Goal: Task Accomplishment & Management: Use online tool/utility

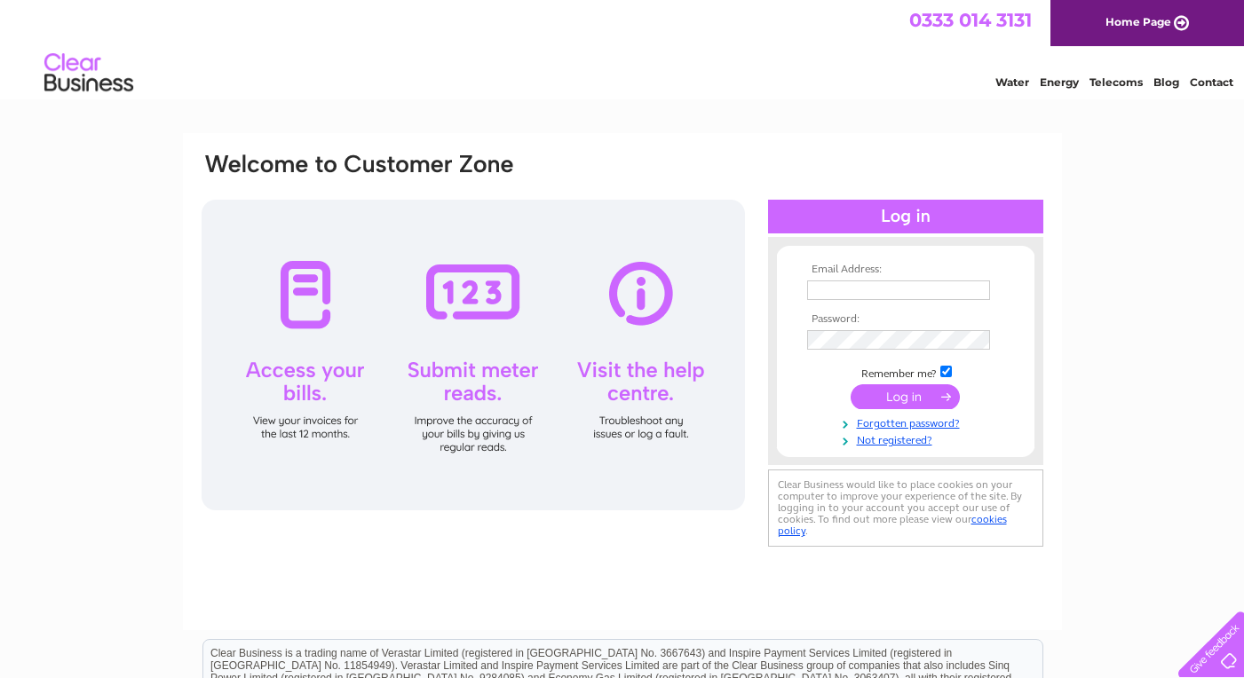
click at [884, 295] on input "text" at bounding box center [898, 291] width 183 height 20
type input "admin@robertaneely.co.uk"
click at [851, 386] on input "submit" at bounding box center [905, 398] width 109 height 25
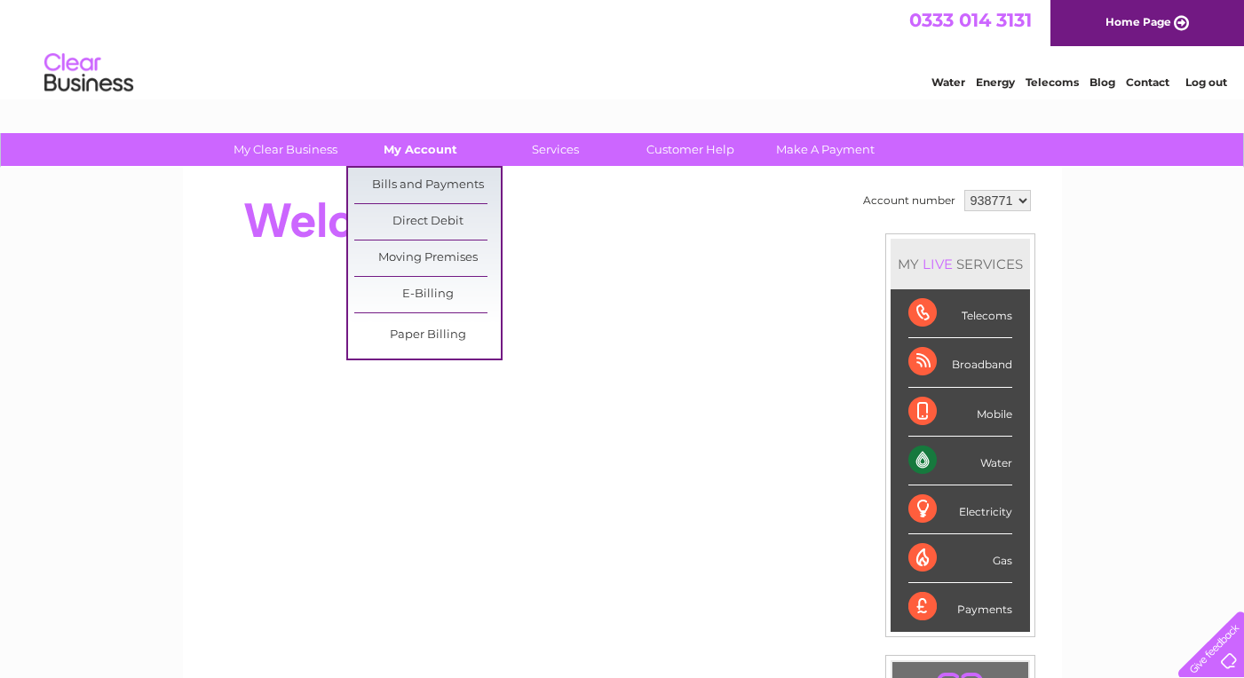
click at [420, 161] on link "My Account" at bounding box center [420, 149] width 147 height 33
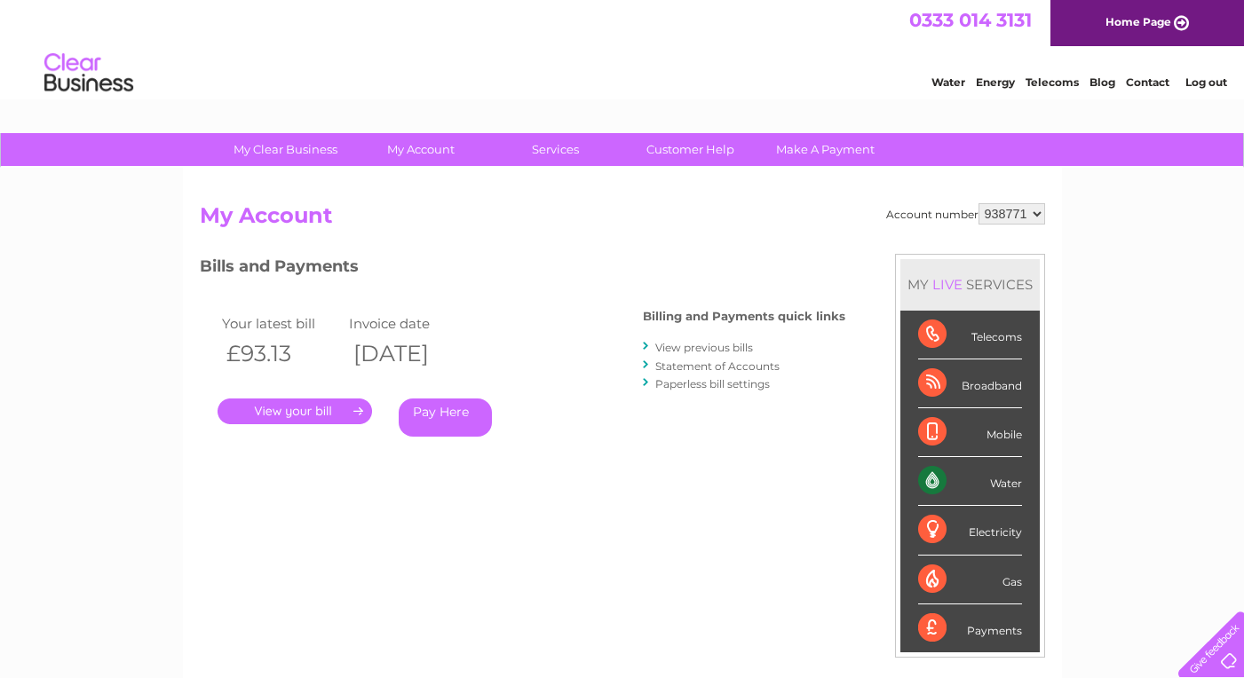
click at [567, 153] on link "Services" at bounding box center [555, 149] width 147 height 33
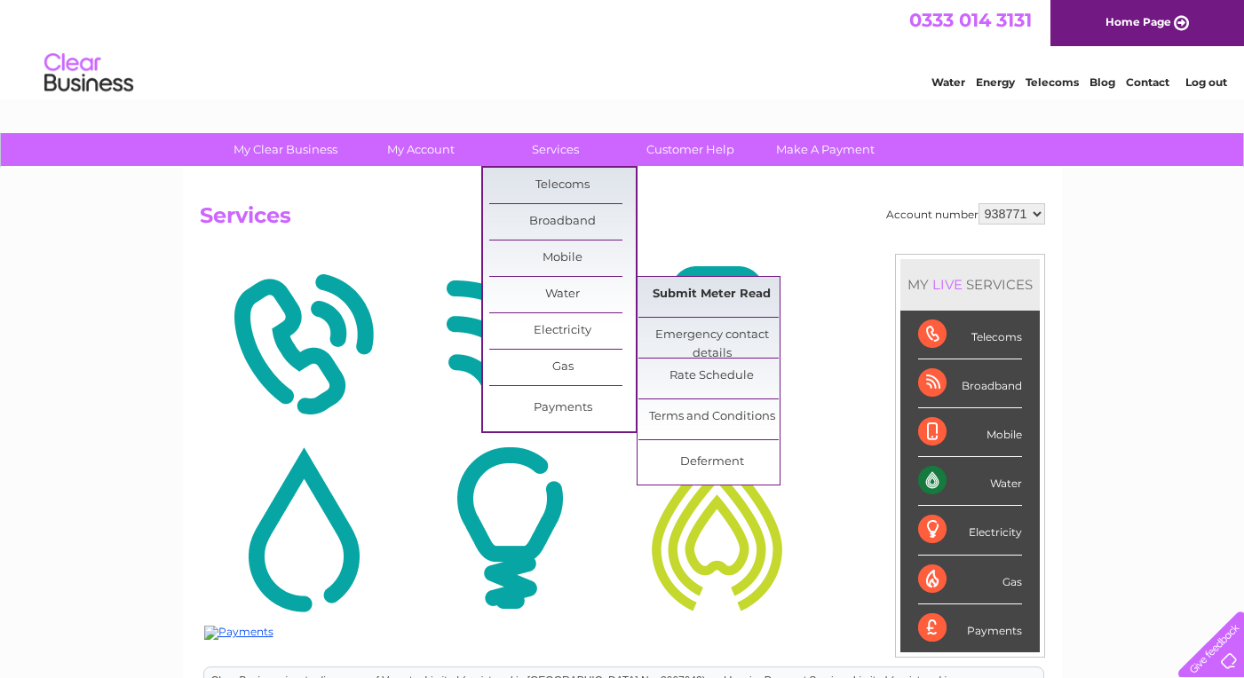
click at [711, 290] on link "Submit Meter Read" at bounding box center [711, 295] width 147 height 36
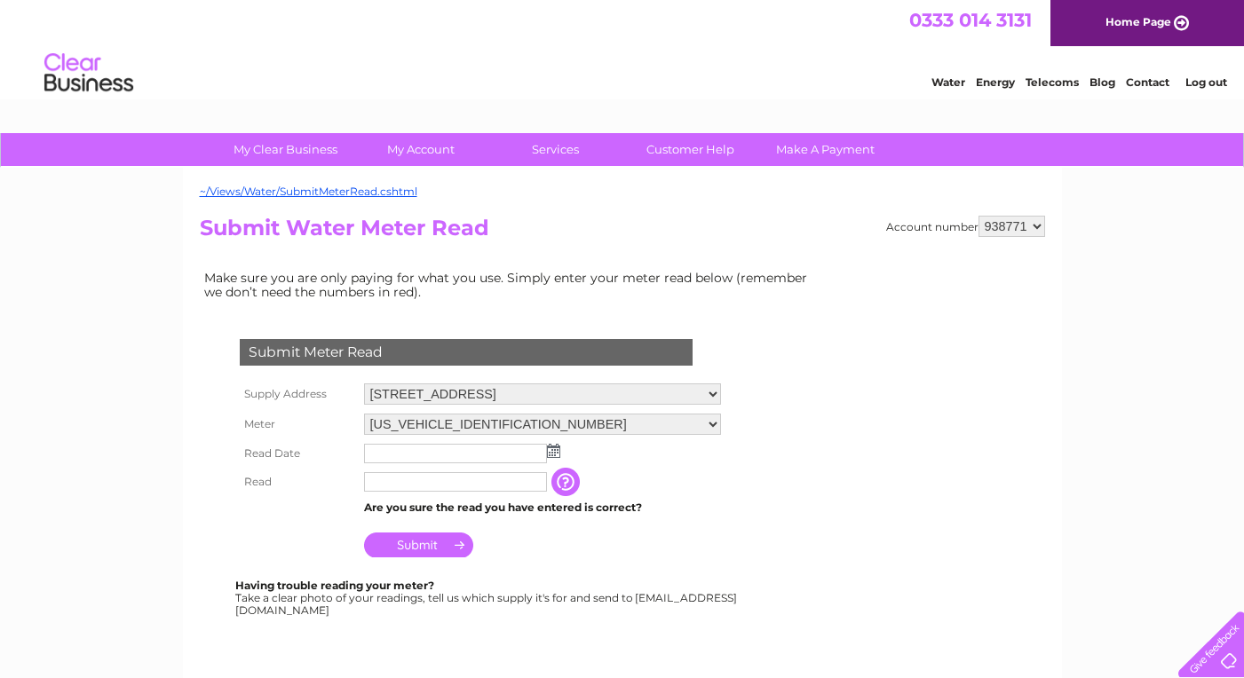
click at [556, 448] on img at bounding box center [553, 451] width 13 height 14
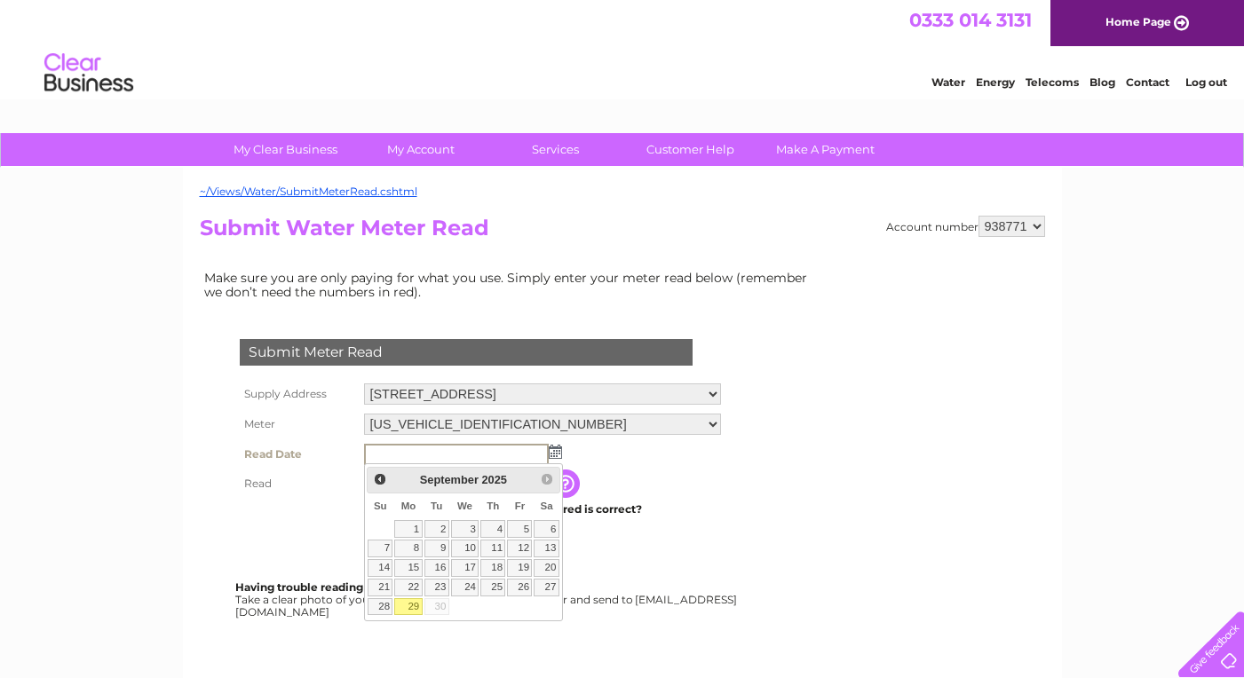
click at [406, 608] on link "29" at bounding box center [408, 607] width 28 height 18
type input "2025/09/29"
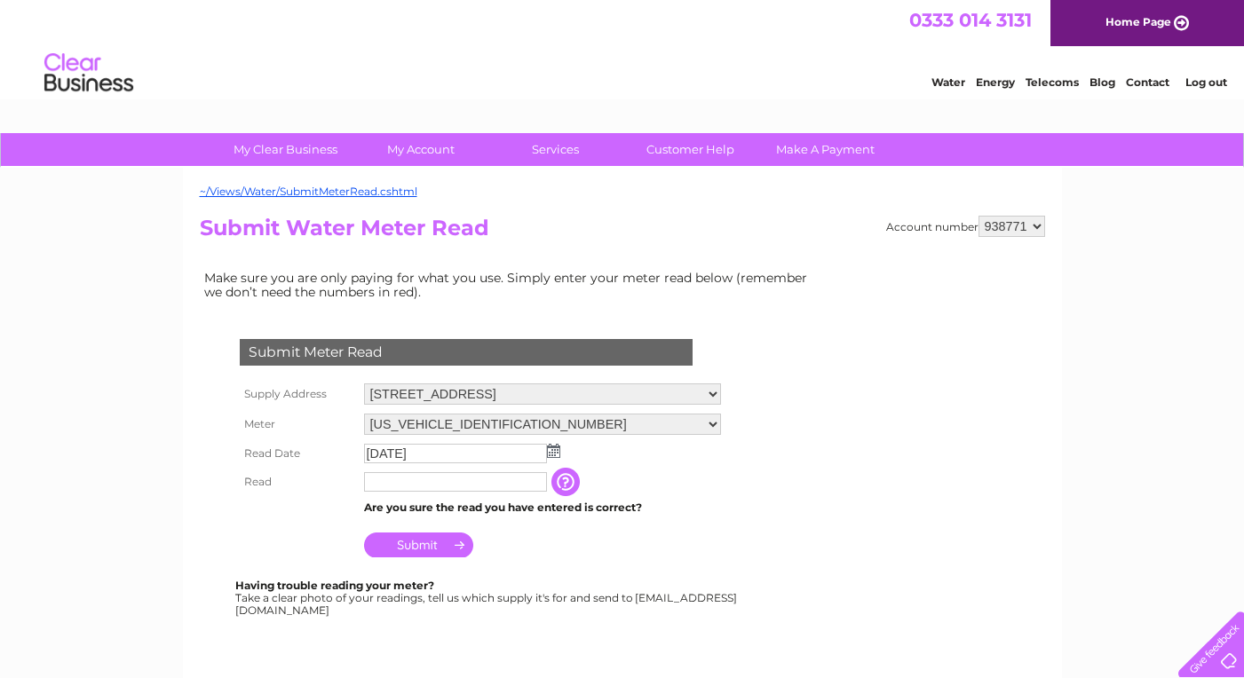
click at [384, 487] on input "text" at bounding box center [455, 482] width 183 height 20
type input "00159"
click at [416, 543] on input "Submit" at bounding box center [418, 547] width 109 height 25
